Goal: Transaction & Acquisition: Download file/media

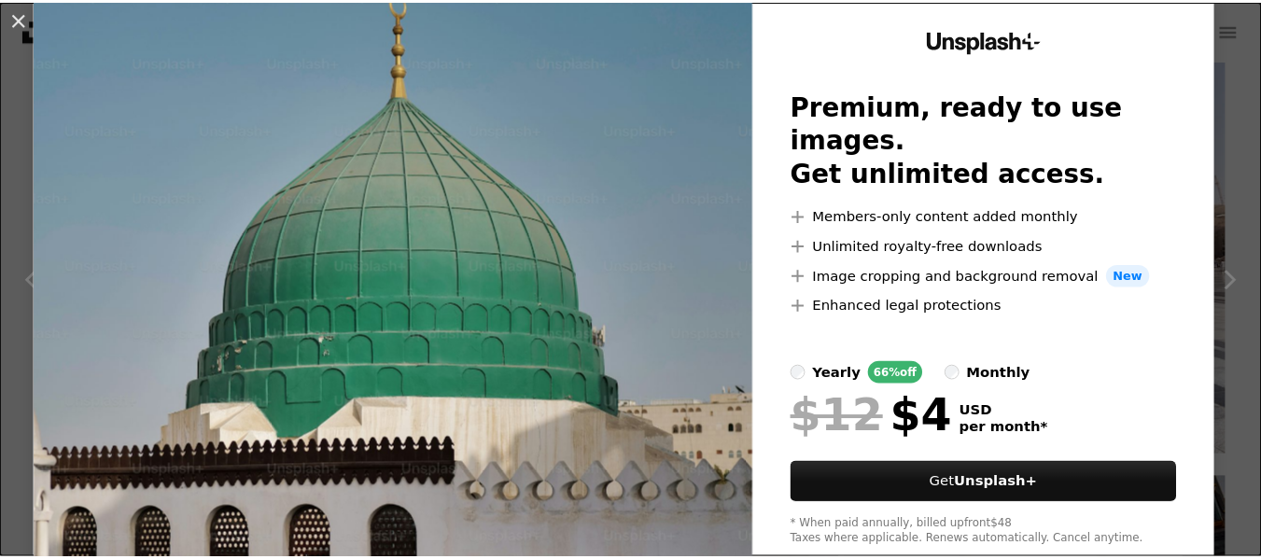
scroll to position [96, 0]
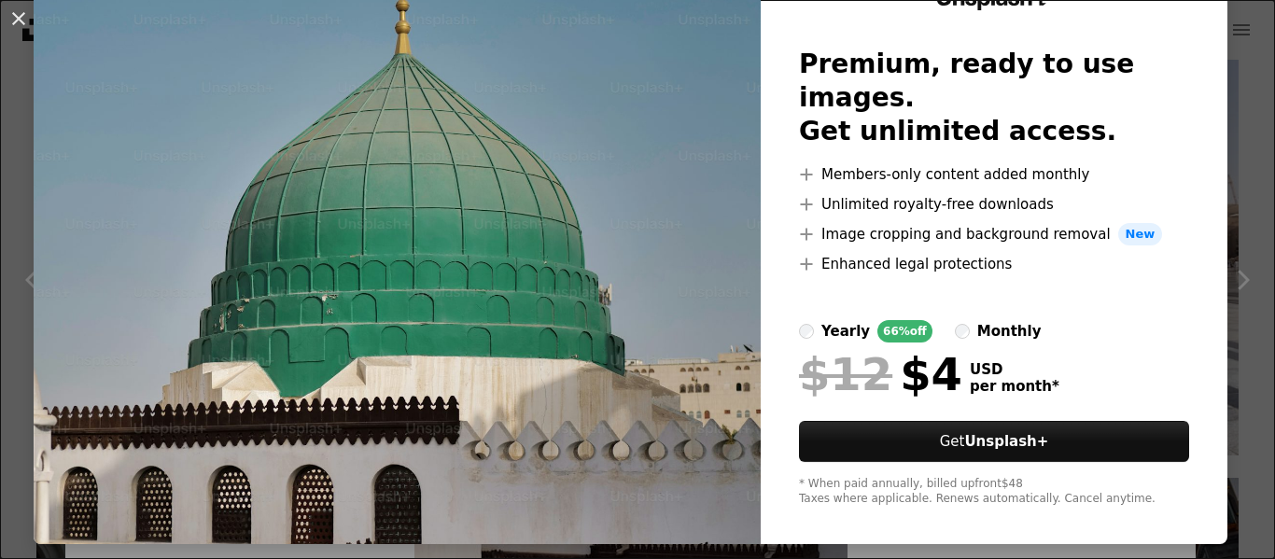
click at [1239, 83] on div "An X shape Unsplash+ Premium, ready to use images. Get unlimited access. A plus…" at bounding box center [637, 279] width 1275 height 559
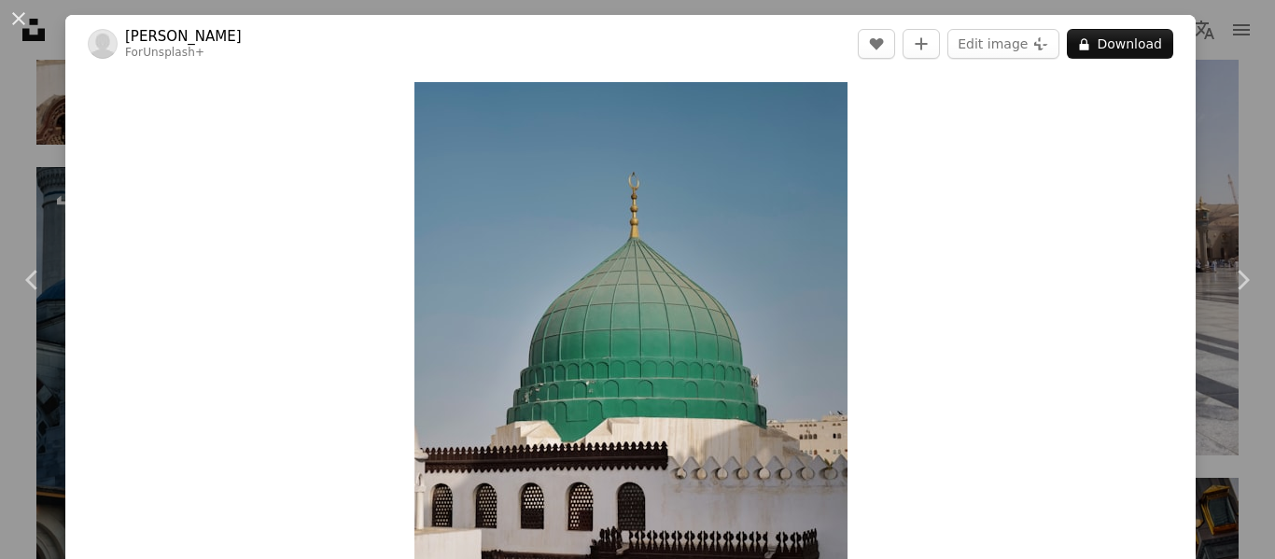
drag, startPoint x: 9, startPoint y: 21, endPoint x: 17, endPoint y: 14, distance: 10.6
click at [17, 14] on button "An X shape" at bounding box center [18, 18] width 22 height 22
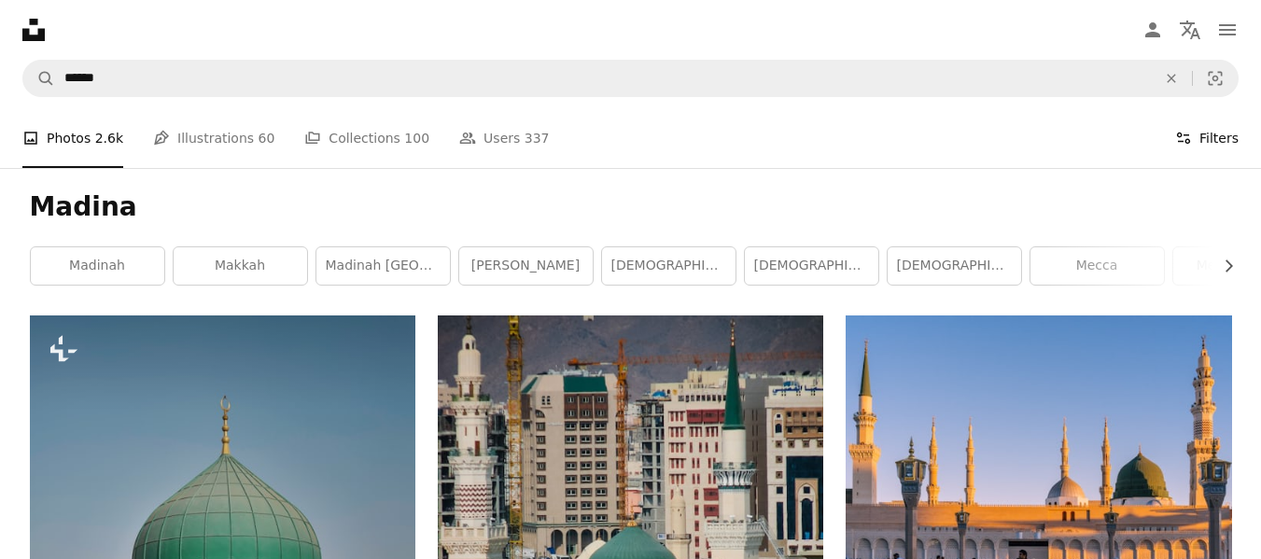
click at [1188, 138] on icon "Filters" at bounding box center [1183, 138] width 17 height 17
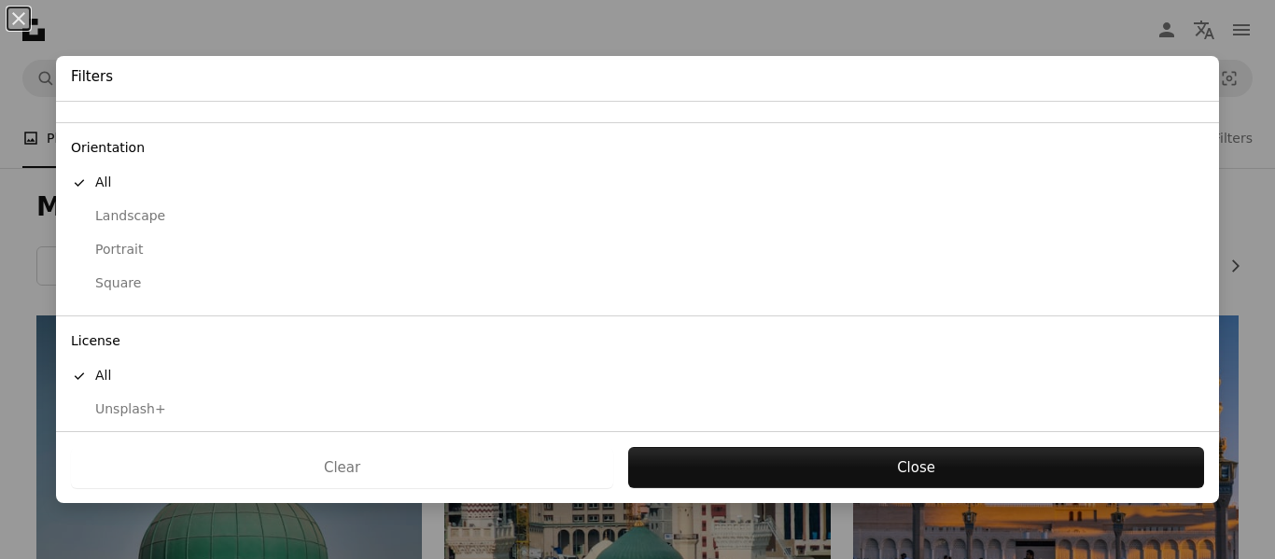
scroll to position [182, 0]
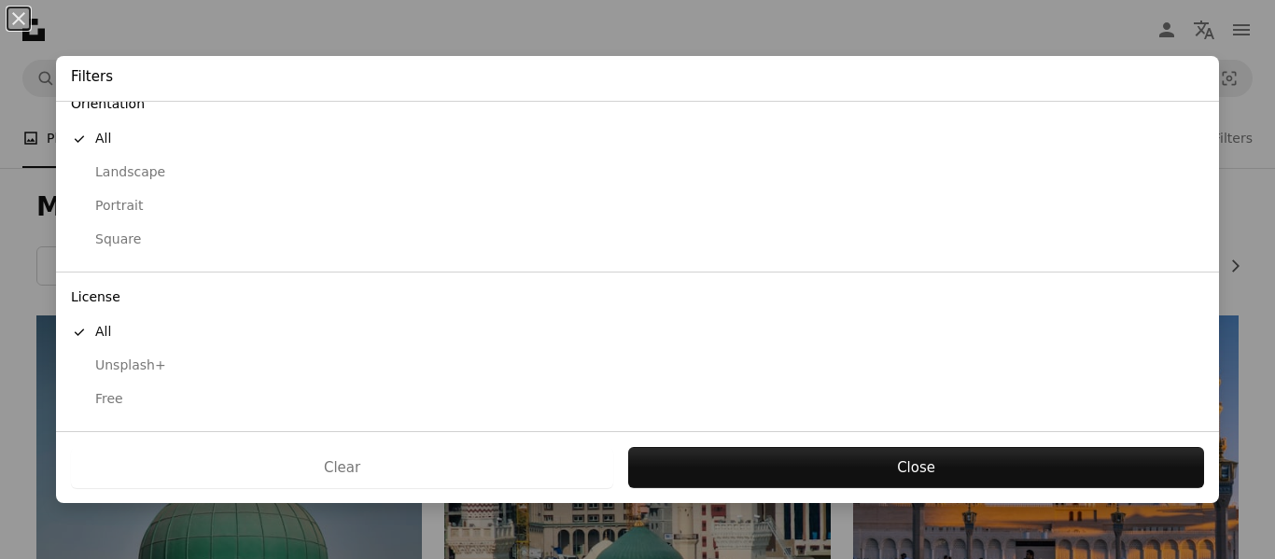
click at [116, 405] on div "Free" at bounding box center [637, 399] width 1133 height 19
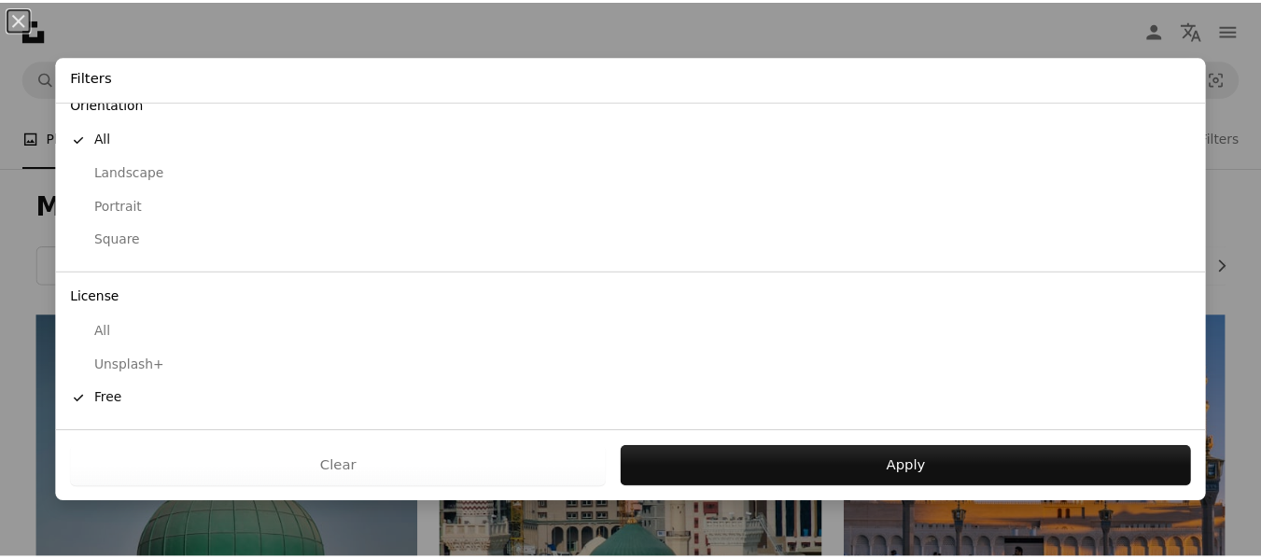
scroll to position [89, 0]
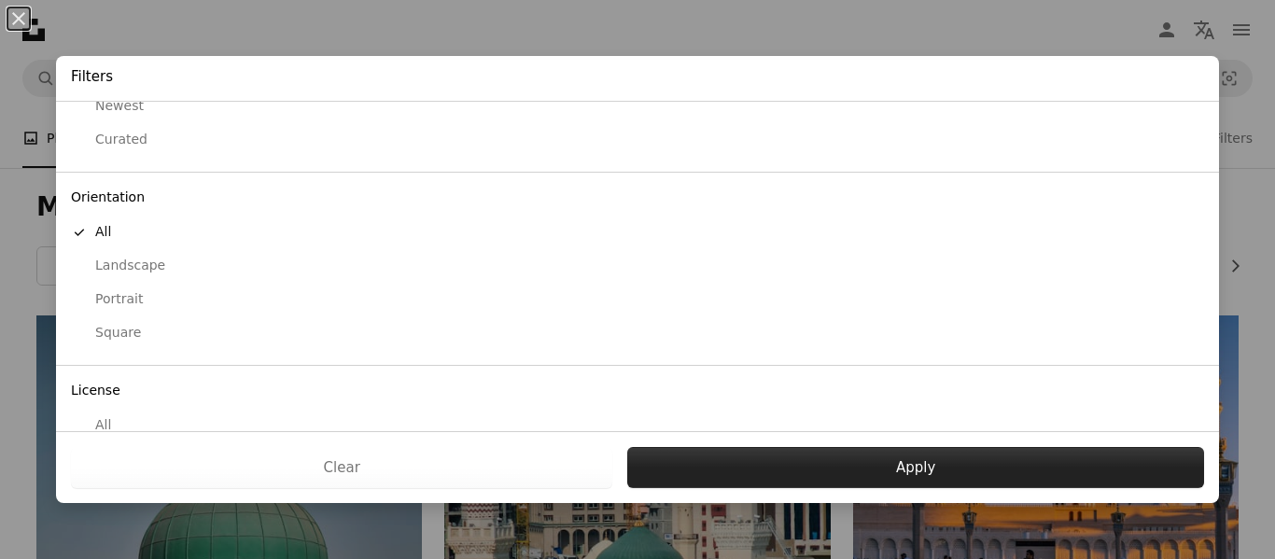
click at [797, 465] on button "Apply" at bounding box center [915, 467] width 577 height 41
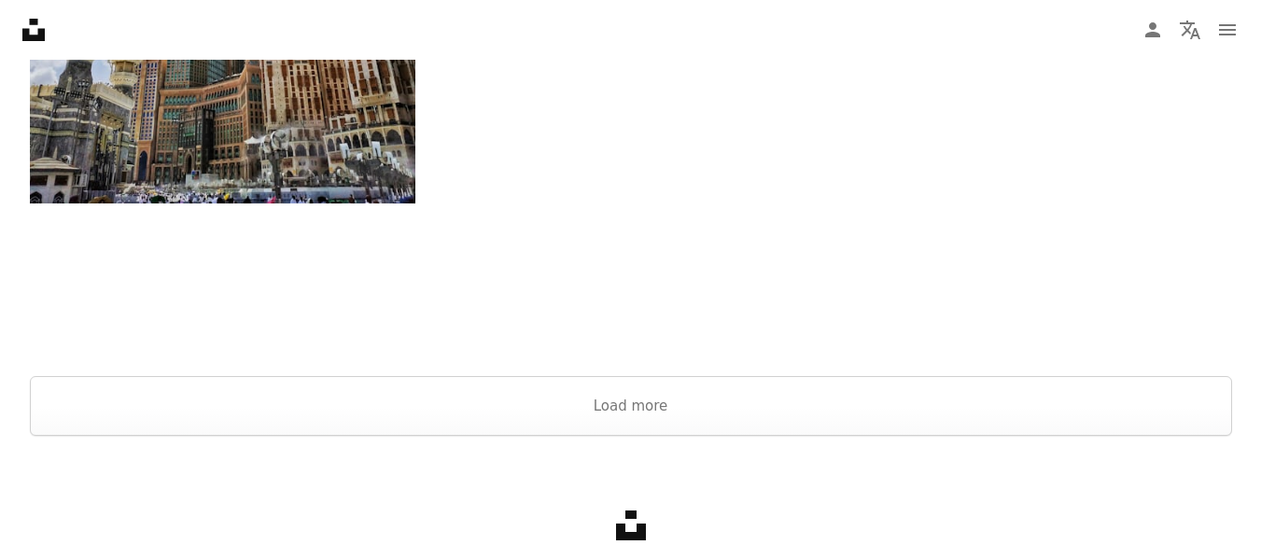
scroll to position [3446, 0]
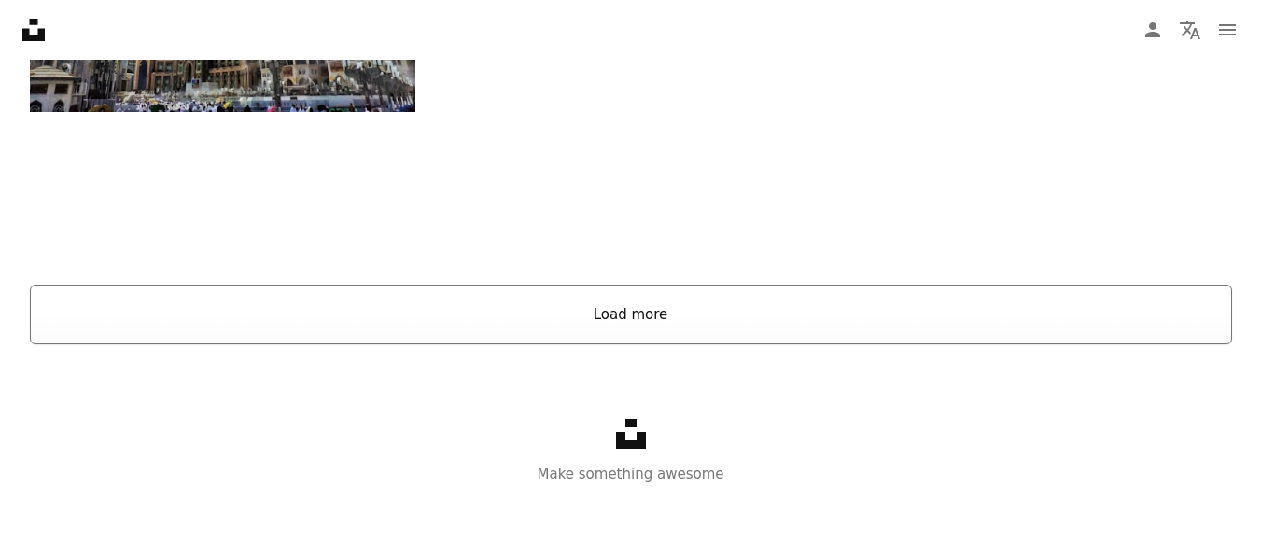
click at [649, 325] on button "Load more" at bounding box center [631, 315] width 1202 height 60
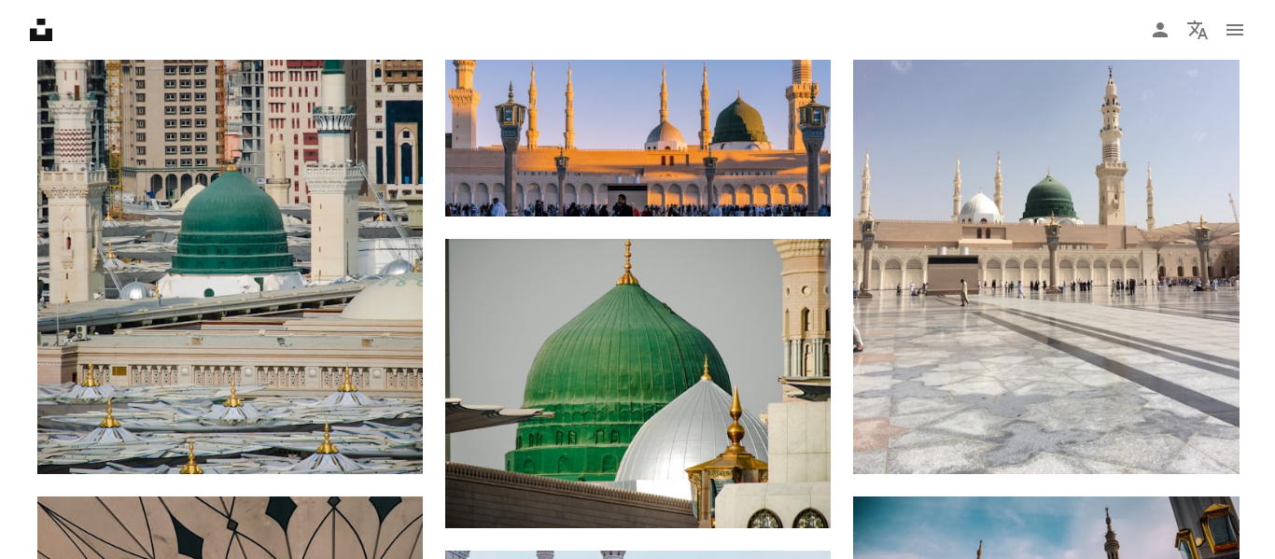
scroll to position [286, 0]
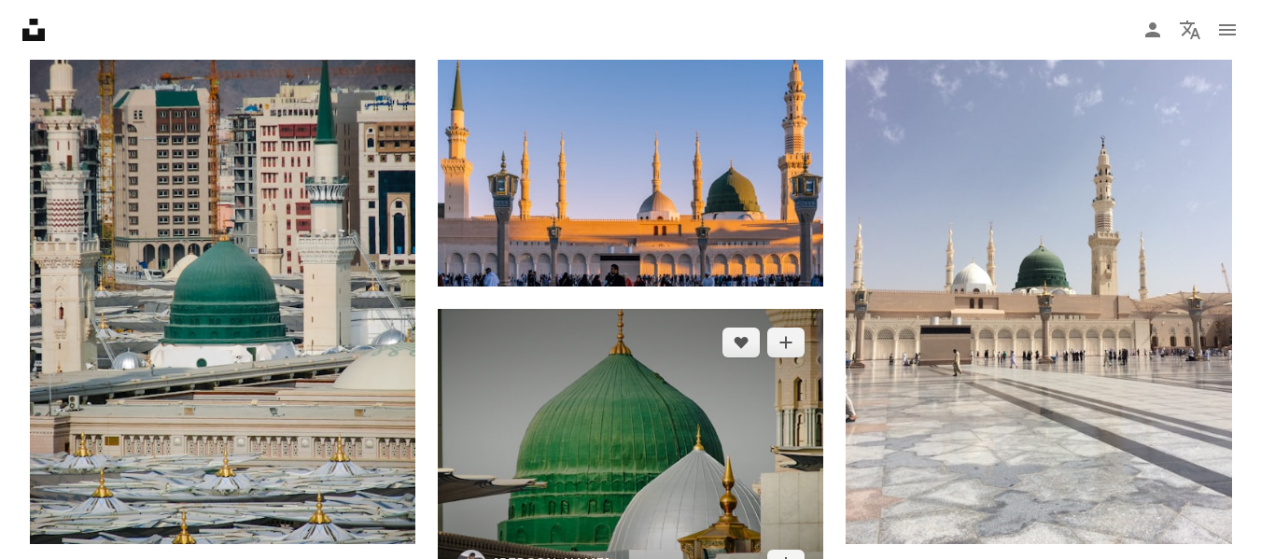
click at [623, 385] on img at bounding box center [630, 453] width 385 height 289
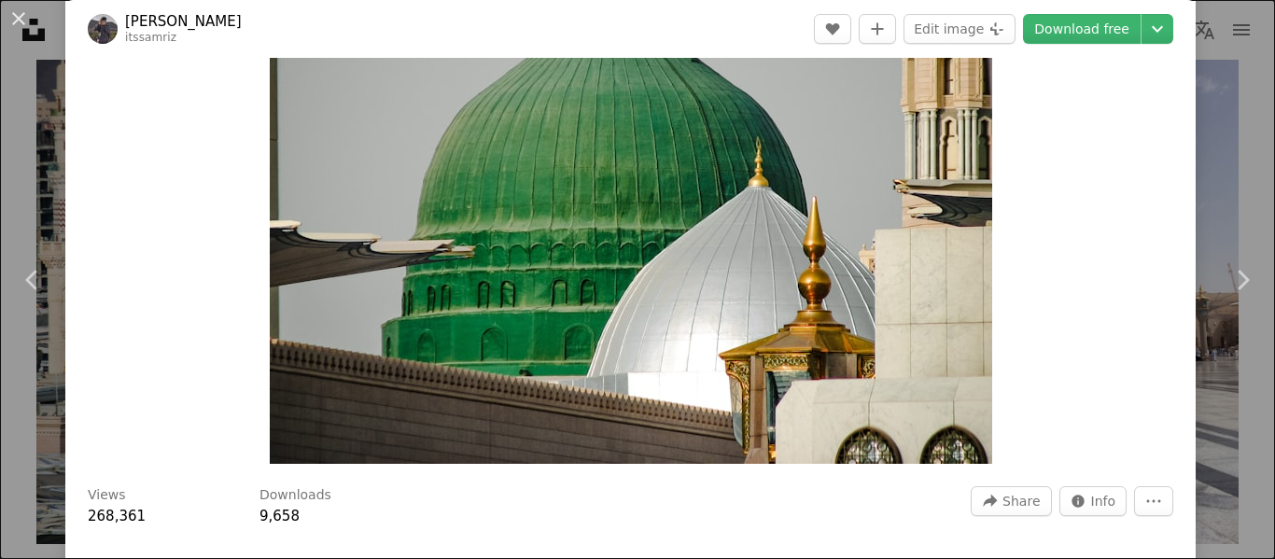
scroll to position [93, 0]
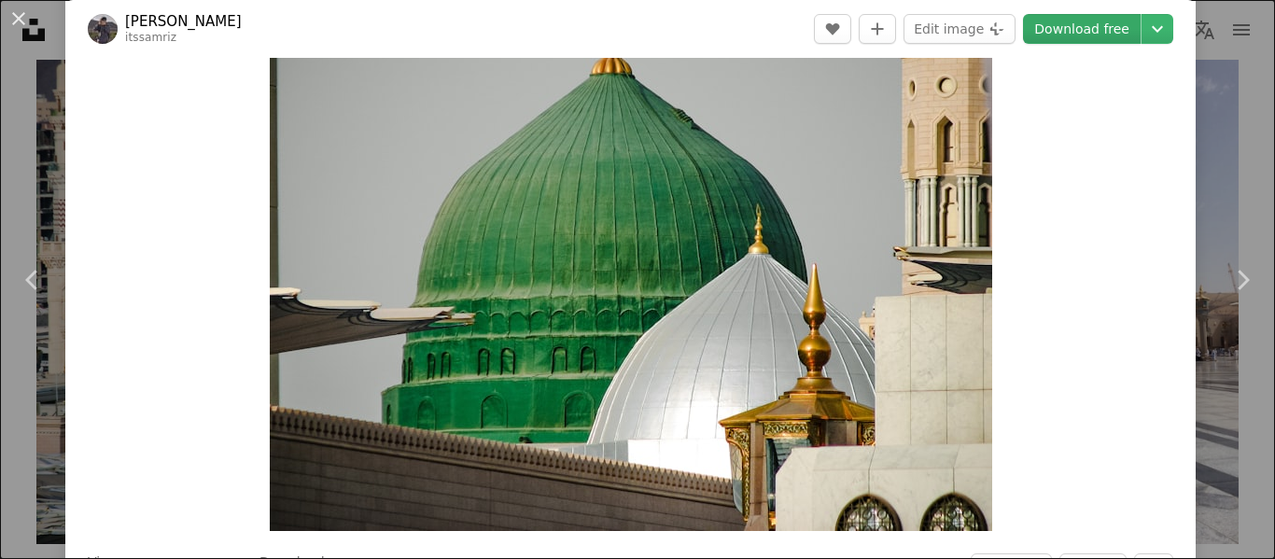
click at [1051, 25] on link "Download free" at bounding box center [1082, 29] width 118 height 30
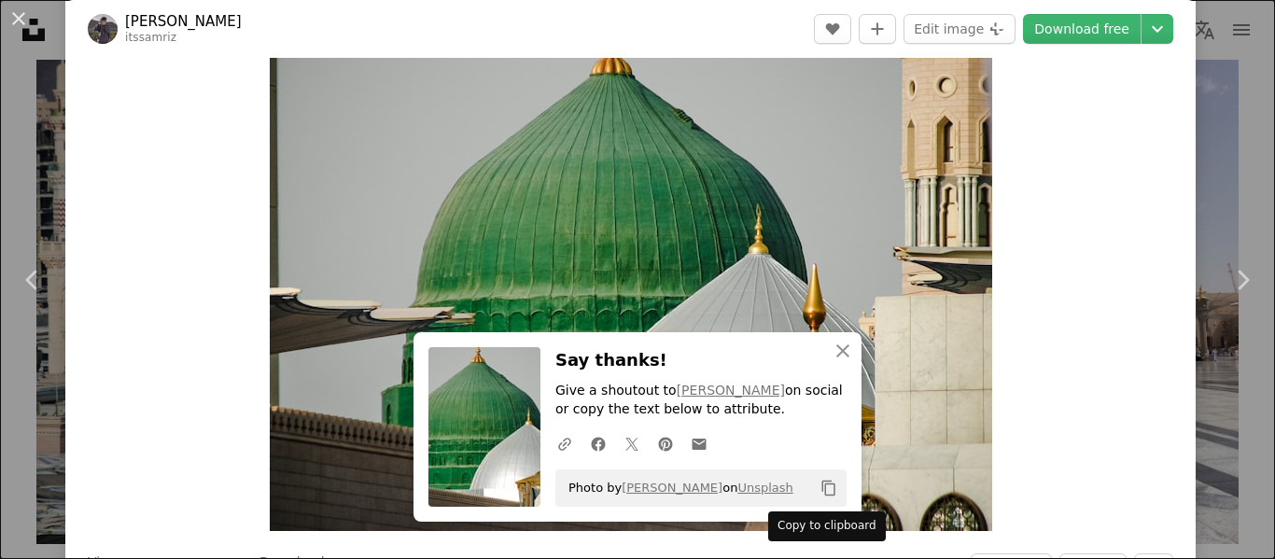
click at [820, 491] on icon "Copy content" at bounding box center [828, 488] width 17 height 17
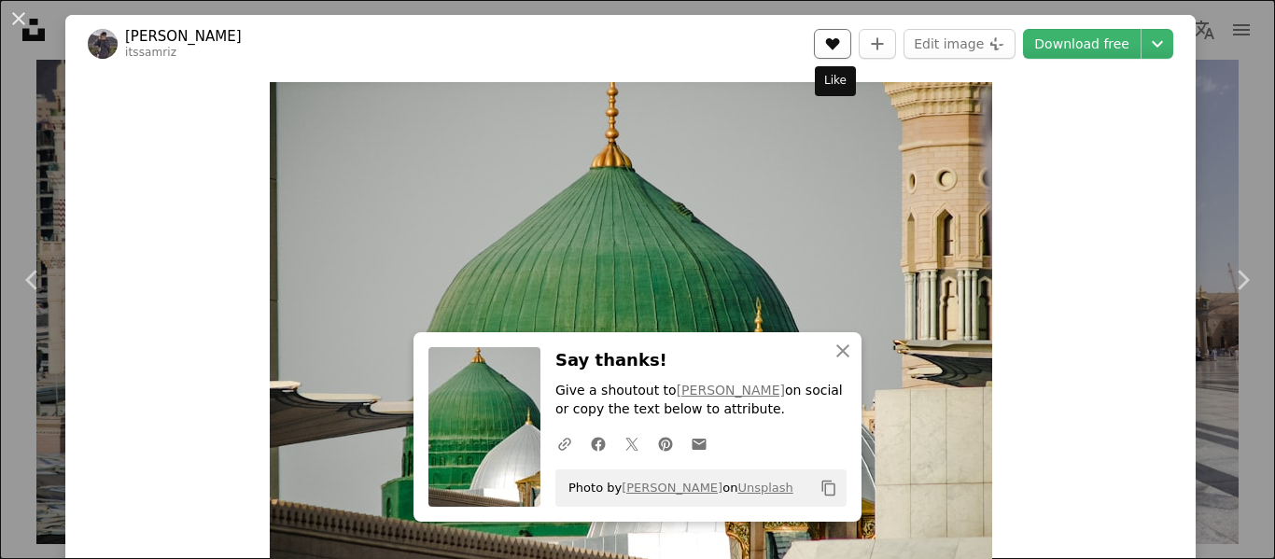
click at [827, 49] on icon "A heart" at bounding box center [832, 43] width 15 height 15
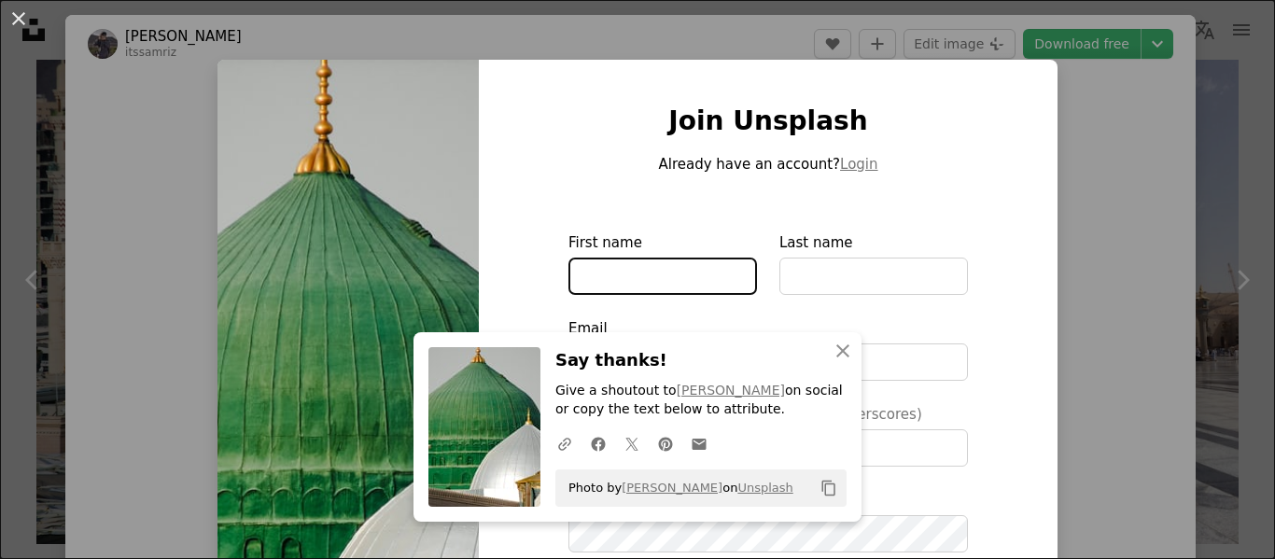
click at [609, 277] on input "First name" at bounding box center [662, 276] width 188 height 37
type input "**********"
